Goal: Information Seeking & Learning: Learn about a topic

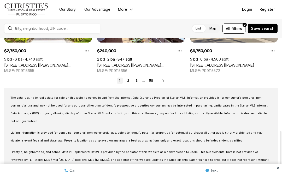
scroll to position [312, 0]
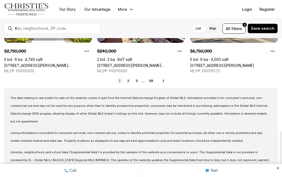
click at [130, 81] on link "2" at bounding box center [128, 81] width 6 height 6
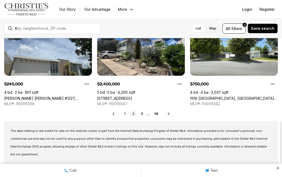
scroll to position [279, 0]
click at [141, 115] on link "3" at bounding box center [142, 114] width 6 height 6
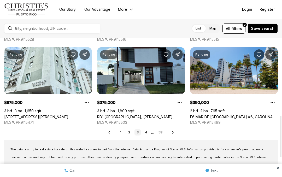
scroll to position [261, 0]
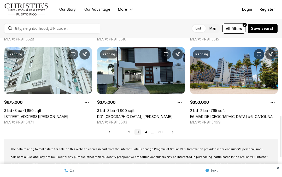
click at [146, 132] on link "4" at bounding box center [146, 132] width 6 height 6
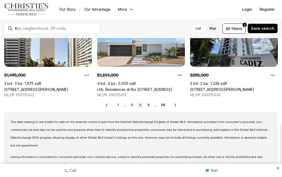
scroll to position [288, 0]
click at [151, 107] on link "5" at bounding box center [148, 105] width 6 height 6
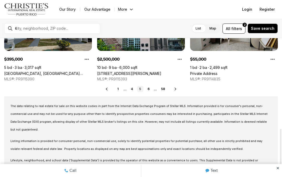
scroll to position [304, 0]
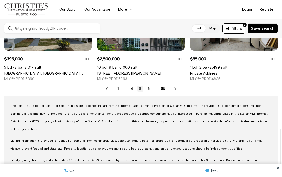
click at [149, 92] on link "6" at bounding box center [148, 89] width 6 height 6
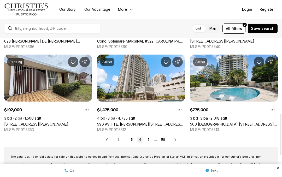
scroll to position [253, 0]
click at [146, 138] on link "7" at bounding box center [148, 140] width 6 height 6
click at [210, 138] on div "Prev 1 ... 6 7 8 ... 58 Next" at bounding box center [141, 140] width 274 height 6
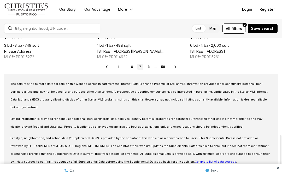
scroll to position [325, 0]
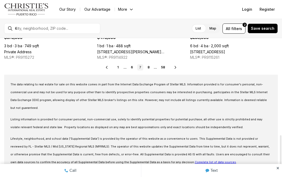
click at [148, 65] on link "8" at bounding box center [148, 67] width 6 height 6
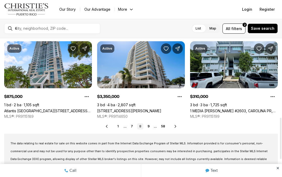
scroll to position [266, 0]
click at [148, 127] on link "9" at bounding box center [148, 126] width 6 height 6
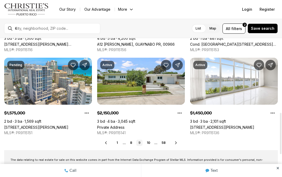
scroll to position [250, 0]
click at [147, 142] on link "10" at bounding box center [149, 143] width 8 height 6
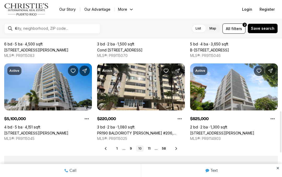
scroll to position [245, 0]
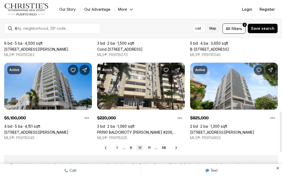
click at [206, 130] on link "[STREET_ADDRESS][PERSON_NAME]" at bounding box center [222, 132] width 64 height 4
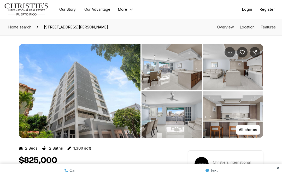
click at [173, 72] on img "View image gallery" at bounding box center [171, 67] width 60 height 46
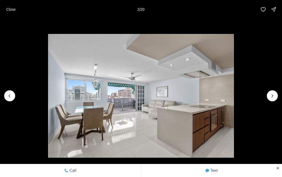
click at [271, 97] on icon "Next slide" at bounding box center [272, 95] width 5 height 5
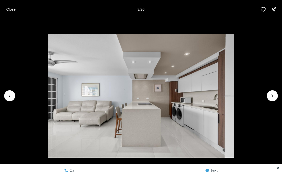
click at [271, 96] on icon "Next slide" at bounding box center [272, 95] width 5 height 5
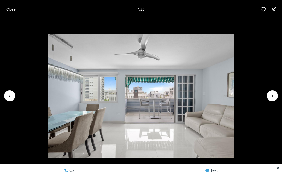
click at [270, 96] on icon "Next slide" at bounding box center [272, 95] width 5 height 5
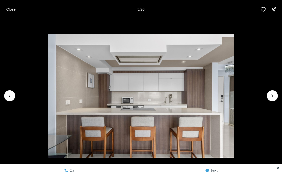
click at [234, 99] on img "5 of 20" at bounding box center [141, 96] width 186 height 124
click at [270, 97] on icon "Next slide" at bounding box center [272, 95] width 5 height 5
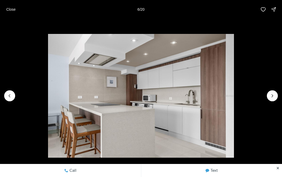
click at [268, 98] on button "Next slide" at bounding box center [272, 95] width 11 height 11
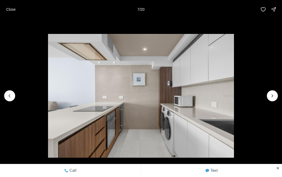
click at [269, 95] on button "Next slide" at bounding box center [272, 95] width 11 height 11
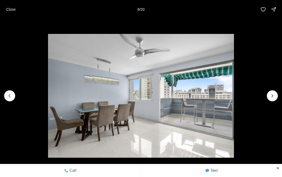
click at [234, 94] on img "8 of 20" at bounding box center [141, 96] width 186 height 124
click at [270, 93] on icon "Next slide" at bounding box center [272, 95] width 5 height 5
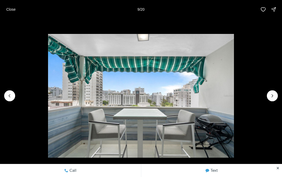
click at [272, 96] on icon "Next slide" at bounding box center [272, 95] width 5 height 5
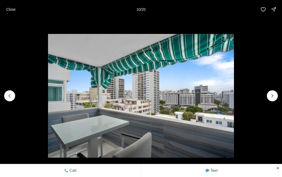
click at [271, 96] on icon "Next slide" at bounding box center [272, 95] width 5 height 5
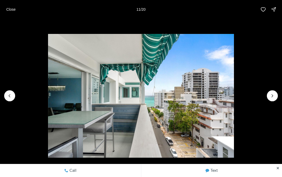
click at [270, 97] on icon "Next slide" at bounding box center [272, 95] width 5 height 5
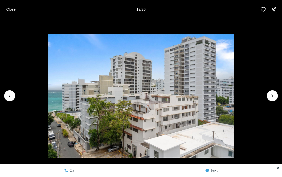
click at [271, 98] on icon "Next slide" at bounding box center [272, 95] width 5 height 5
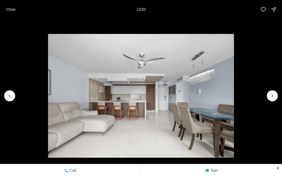
click at [270, 96] on icon "Next slide" at bounding box center [272, 95] width 5 height 5
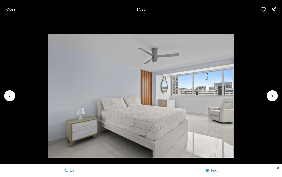
click at [270, 95] on icon "Next slide" at bounding box center [272, 95] width 5 height 5
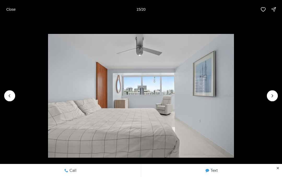
click at [270, 97] on icon "Next slide" at bounding box center [272, 95] width 5 height 5
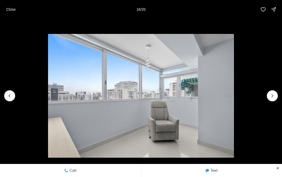
click at [273, 95] on icon "Next slide" at bounding box center [272, 95] width 5 height 5
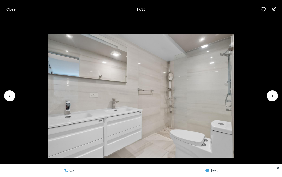
click at [234, 101] on img "17 of 20" at bounding box center [141, 96] width 186 height 124
click at [270, 96] on icon "Next slide" at bounding box center [272, 95] width 5 height 5
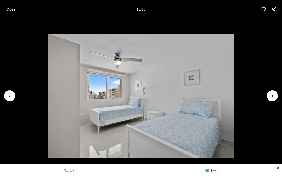
click at [270, 97] on icon "Next slide" at bounding box center [272, 95] width 5 height 5
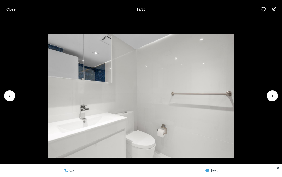
click at [268, 98] on button "Next slide" at bounding box center [272, 95] width 11 height 11
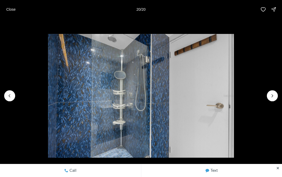
click at [234, 95] on img "20 of 20" at bounding box center [141, 96] width 186 height 124
click at [271, 95] on div at bounding box center [272, 95] width 11 height 11
